Goal: Information Seeking & Learning: Learn about a topic

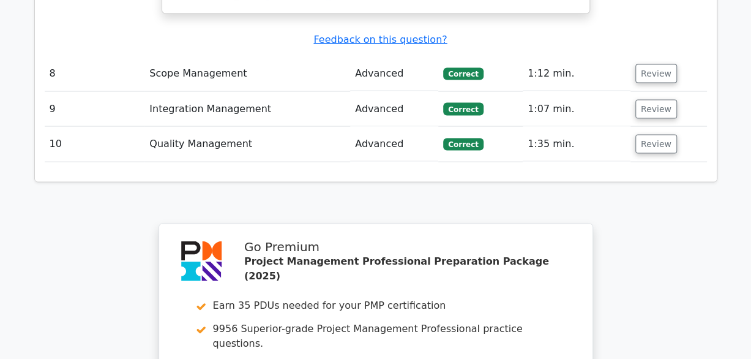
scroll to position [3709, 0]
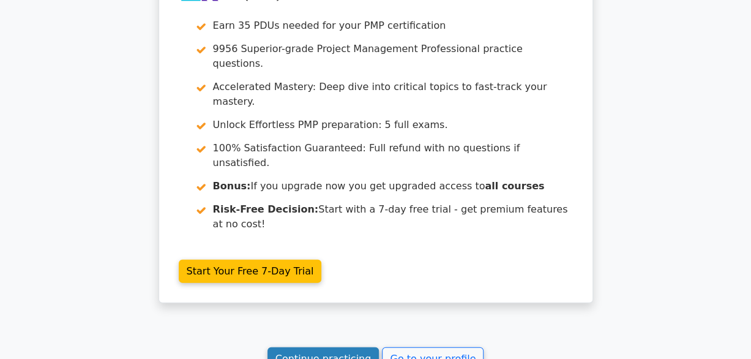
click at [313, 347] on link "Continue practicing" at bounding box center [323, 358] width 112 height 23
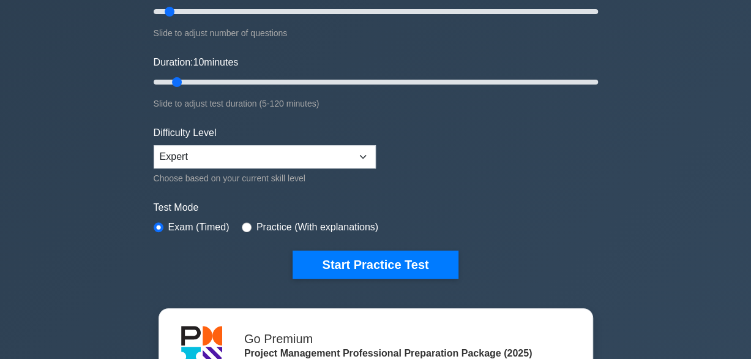
scroll to position [245, 0]
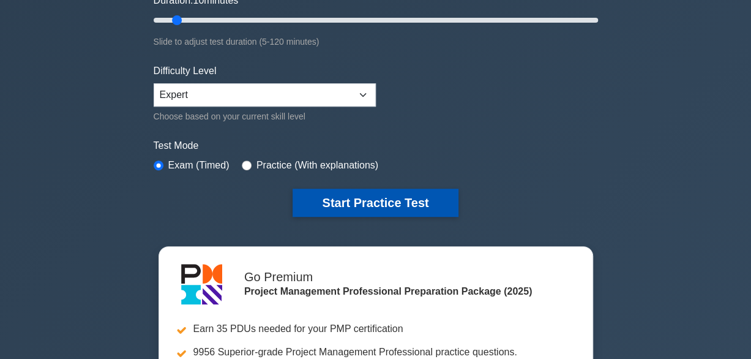
click at [374, 203] on button "Start Practice Test" at bounding box center [374, 202] width 165 height 28
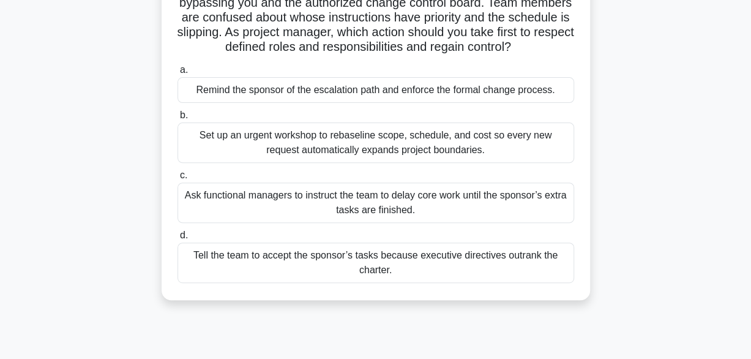
scroll to position [183, 0]
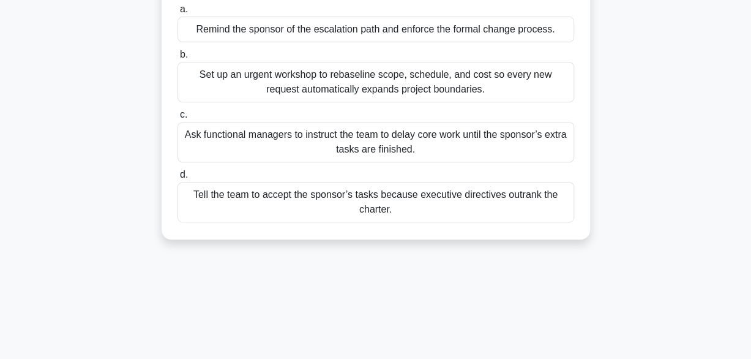
click at [360, 33] on div "Remind the sponsor of the escalation path and enforce the formal change process." at bounding box center [375, 30] width 396 height 26
click at [177, 13] on input "a. Remind the sponsor of the escalation path and enforce the formal change proc…" at bounding box center [177, 10] width 0 height 8
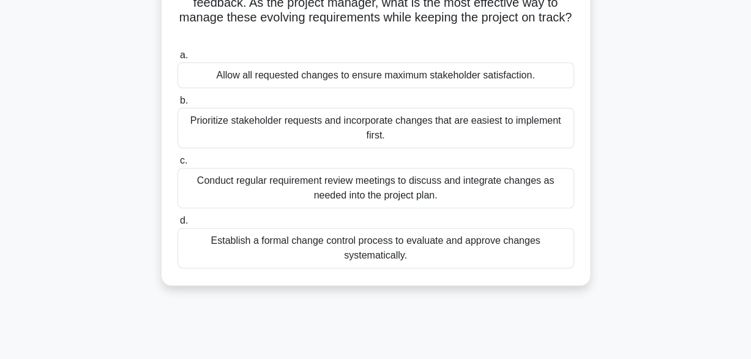
scroll to position [184, 0]
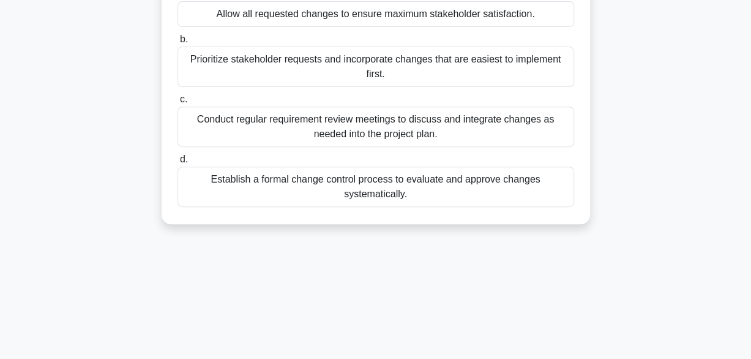
click at [424, 188] on div "Establish a formal change control process to evaluate and approve changes syste…" at bounding box center [375, 186] width 396 height 40
click at [177, 163] on input "d. Establish a formal change control process to evaluate and approve changes sy…" at bounding box center [177, 159] width 0 height 8
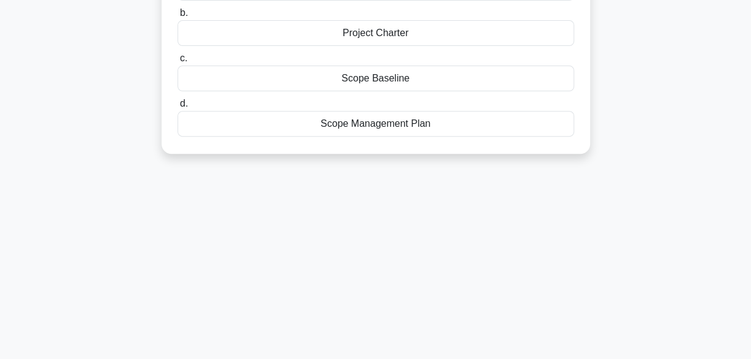
scroll to position [0, 0]
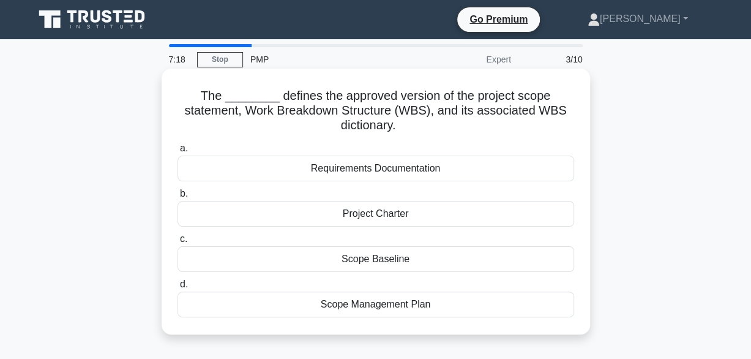
click at [371, 261] on div "Scope Baseline" at bounding box center [375, 259] width 396 height 26
click at [177, 243] on input "c. Scope Baseline" at bounding box center [177, 239] width 0 height 8
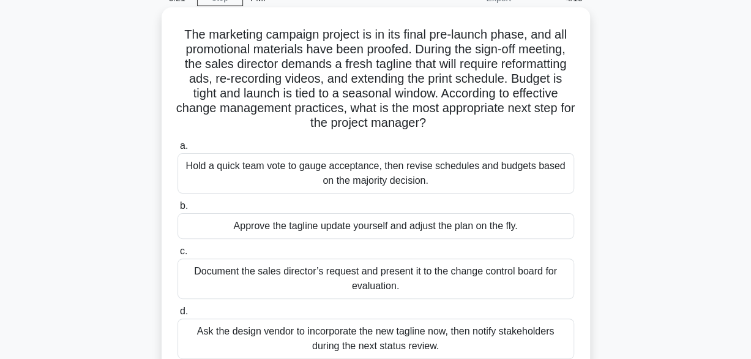
scroll to position [122, 0]
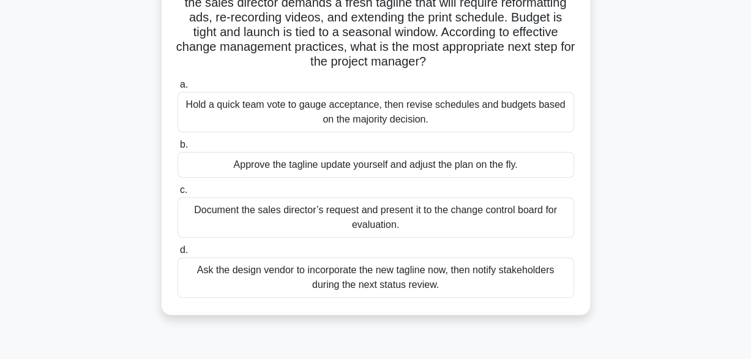
click at [415, 228] on div "Document the sales director’s request and present it to the change control boar…" at bounding box center [375, 217] width 396 height 40
click at [177, 194] on input "c. Document the sales director’s request and present it to the change control b…" at bounding box center [177, 190] width 0 height 8
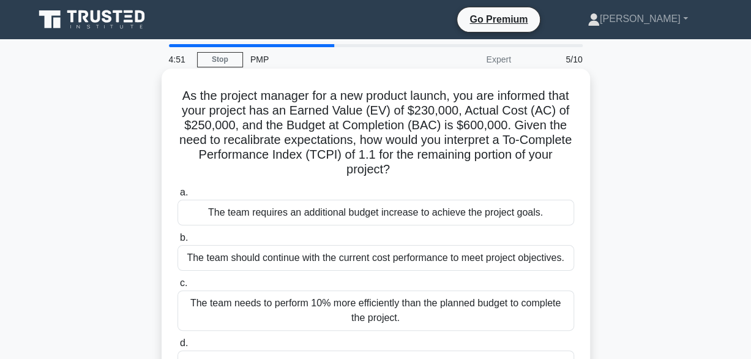
scroll to position [61, 0]
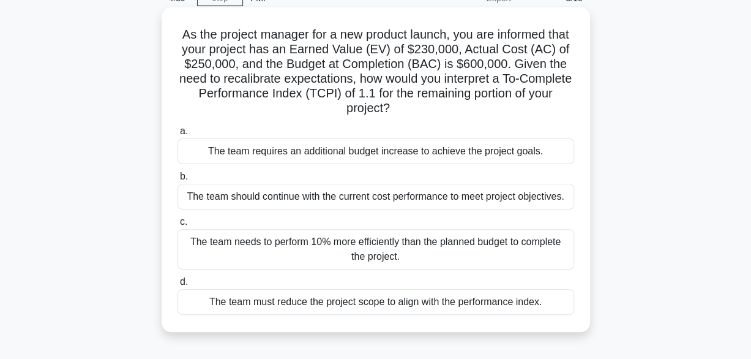
click at [433, 239] on div "The team needs to perform 10% more efficiently than the planned budget to compl…" at bounding box center [375, 249] width 396 height 40
click at [177, 226] on input "c. The team needs to perform 10% more efficiently than the planned budget to co…" at bounding box center [177, 222] width 0 height 8
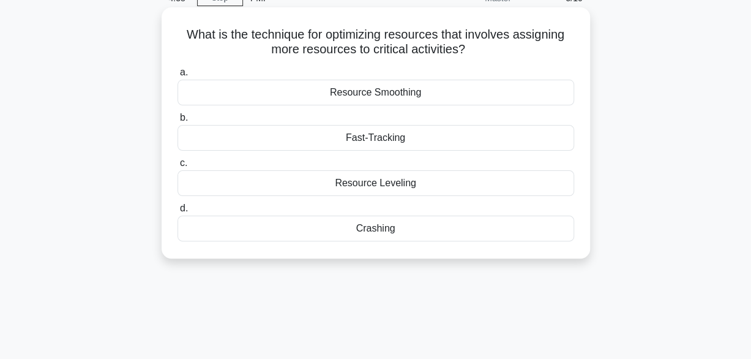
scroll to position [0, 0]
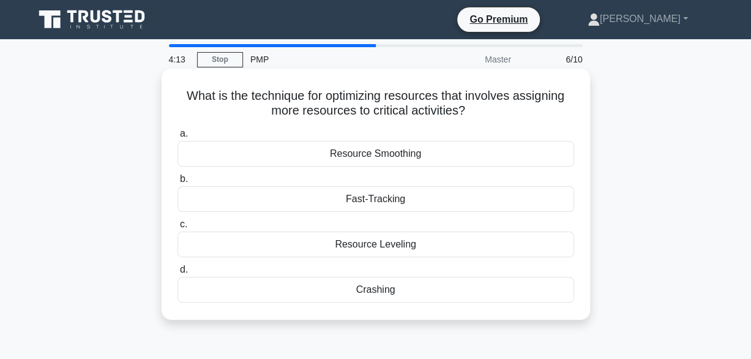
click at [385, 245] on div "Resource Leveling" at bounding box center [375, 244] width 396 height 26
click at [177, 228] on input "c. Resource Leveling" at bounding box center [177, 224] width 0 height 8
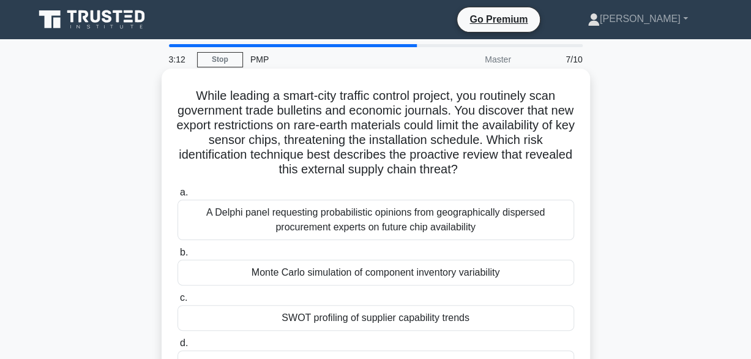
scroll to position [61, 0]
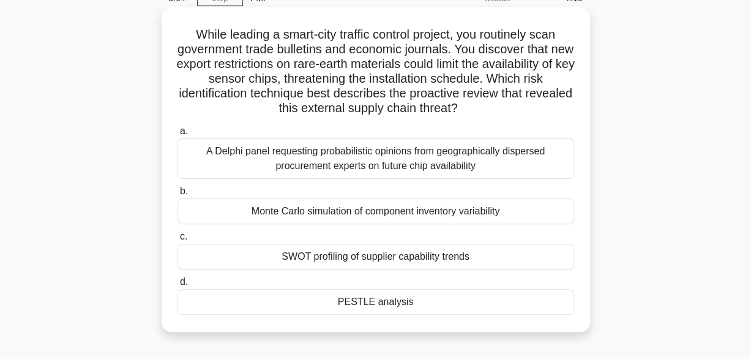
click at [385, 301] on div "PESTLE analysis" at bounding box center [375, 302] width 396 height 26
click at [177, 286] on input "d. PESTLE analysis" at bounding box center [177, 282] width 0 height 8
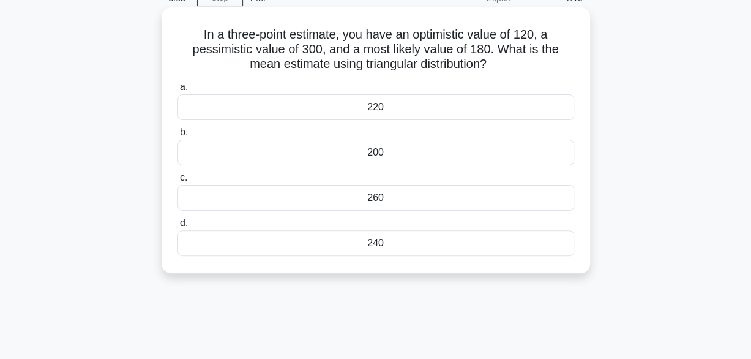
scroll to position [0, 0]
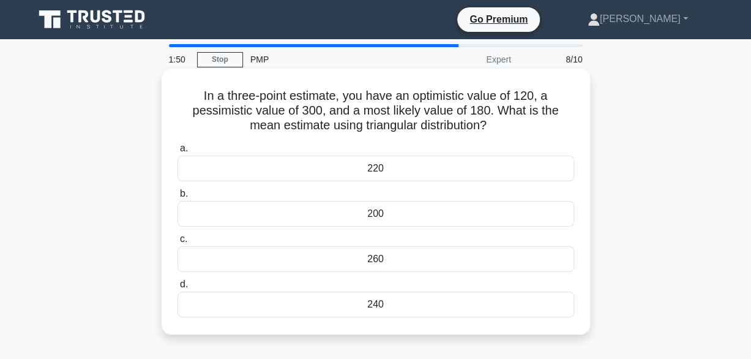
click at [390, 209] on div "200" at bounding box center [375, 214] width 396 height 26
click at [177, 198] on input "b. 200" at bounding box center [177, 194] width 0 height 8
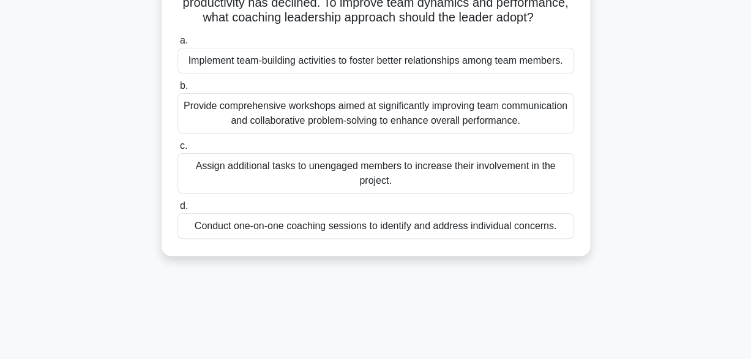
scroll to position [61, 0]
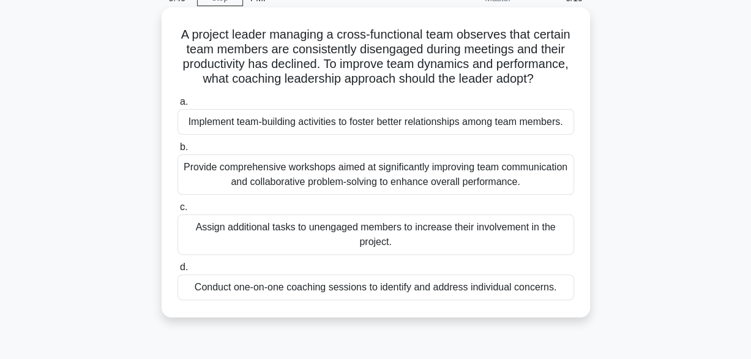
click at [376, 135] on div "Implement team-building activities to foster better relationships among team me…" at bounding box center [375, 122] width 396 height 26
click at [177, 106] on input "a. Implement team-building activities to foster better relationships among team…" at bounding box center [177, 102] width 0 height 8
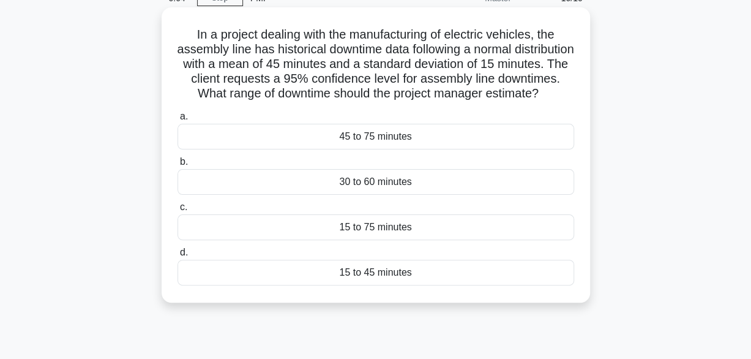
scroll to position [0, 0]
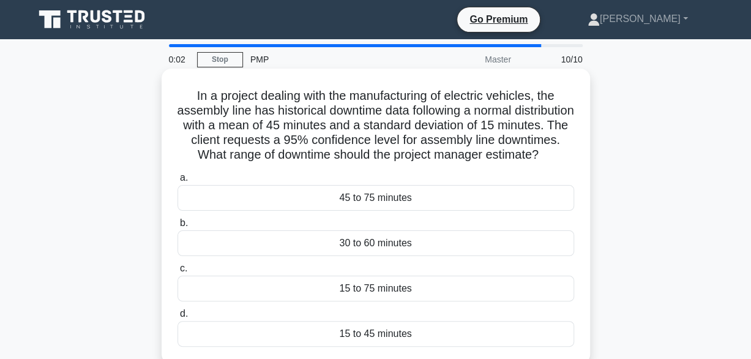
click at [358, 301] on div "15 to 75 minutes" at bounding box center [375, 288] width 396 height 26
click at [177, 272] on input "c. 15 to 75 minutes" at bounding box center [177, 268] width 0 height 8
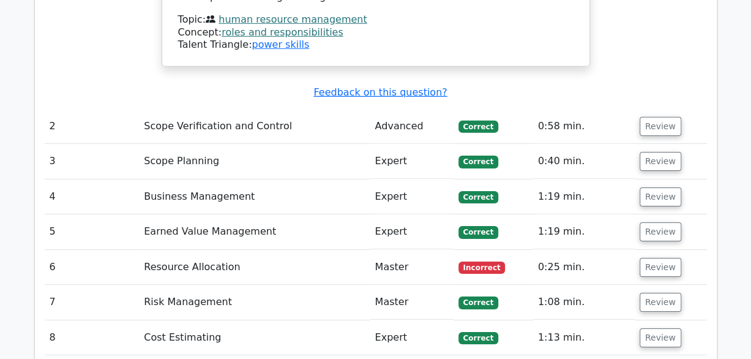
scroll to position [1774, 0]
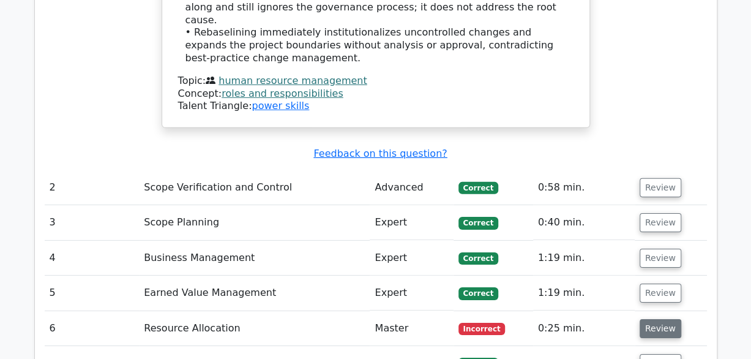
click at [654, 319] on button "Review" at bounding box center [660, 328] width 42 height 19
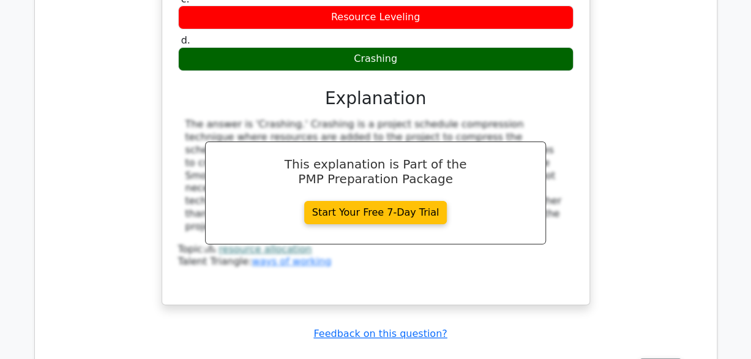
scroll to position [2448, 0]
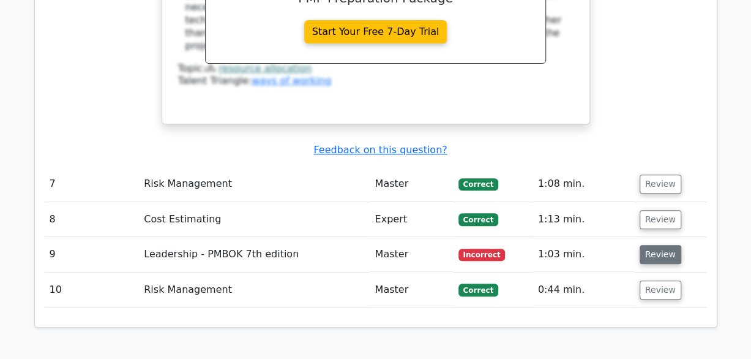
click at [667, 245] on button "Review" at bounding box center [660, 254] width 42 height 19
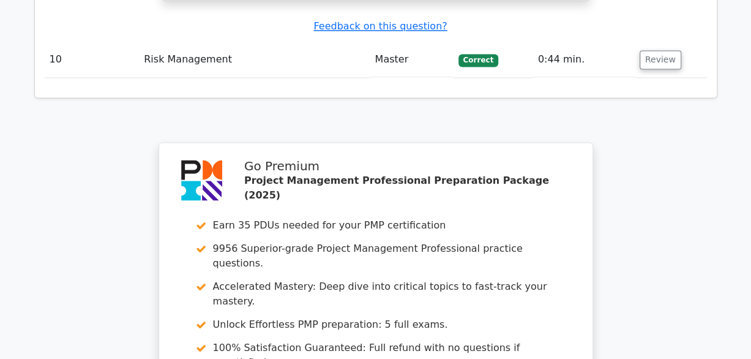
scroll to position [3465, 0]
